Goal: Transaction & Acquisition: Purchase product/service

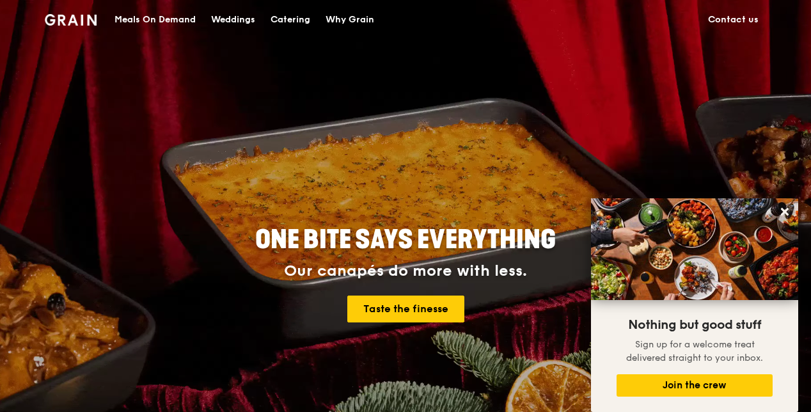
click at [139, 18] on div "Meals On Demand" at bounding box center [155, 20] width 81 height 38
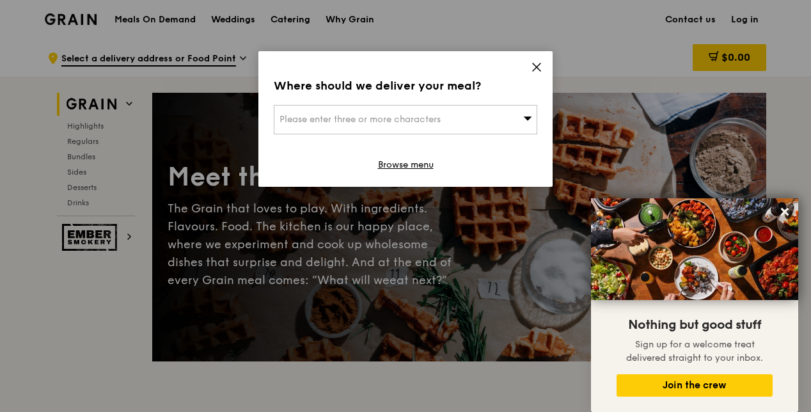
click at [391, 115] on span "Please enter three or more characters" at bounding box center [360, 119] width 161 height 11
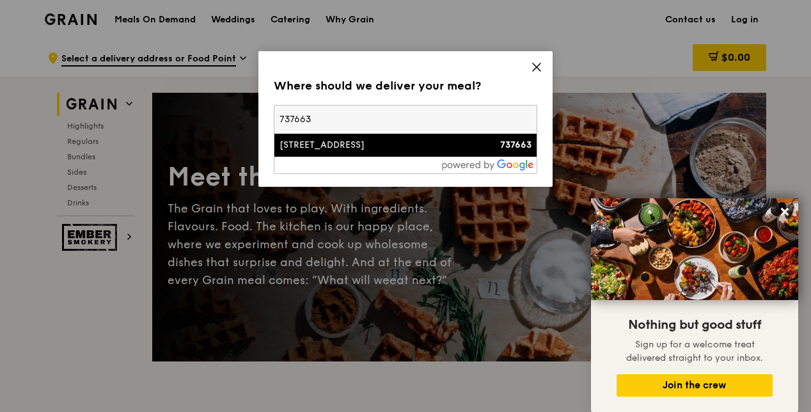
type input "737663"
click at [305, 150] on div "[STREET_ADDRESS]" at bounding box center [374, 145] width 189 height 13
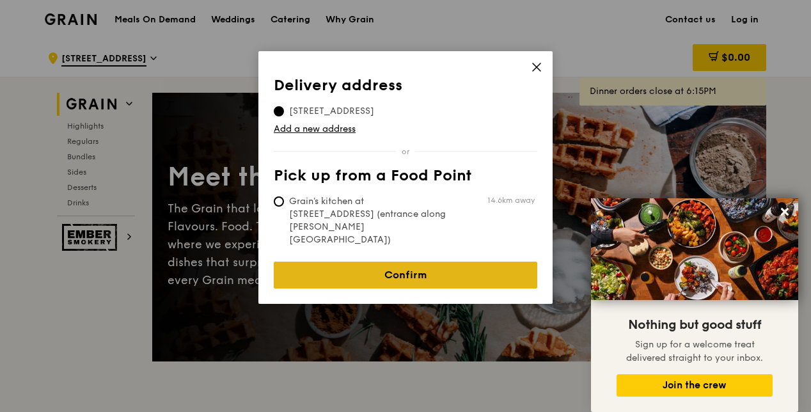
click at [397, 262] on link "Confirm" at bounding box center [406, 275] width 264 height 27
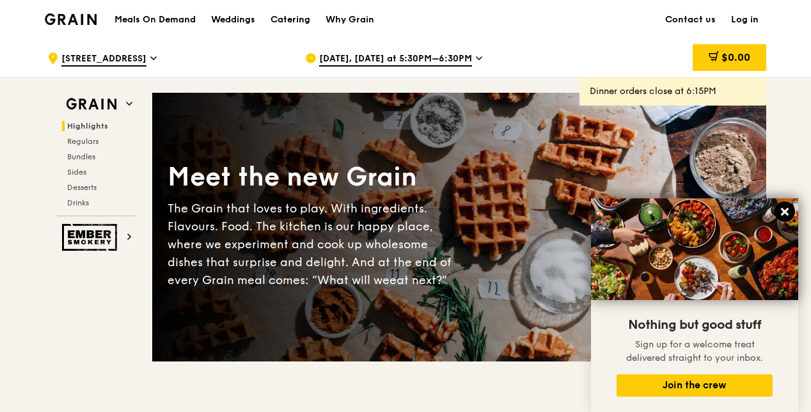
click at [777, 206] on button at bounding box center [785, 212] width 20 height 20
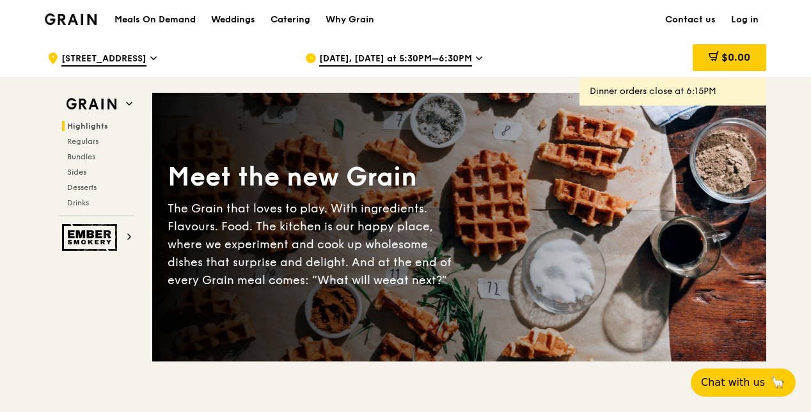
click at [385, 192] on div "Meet the new Grain" at bounding box center [314, 177] width 292 height 35
